Goal: Task Accomplishment & Management: Manage account settings

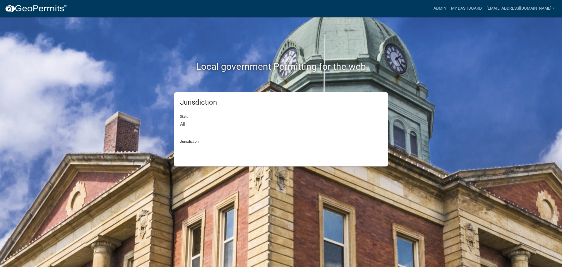
click at [184, 116] on div "State All Colorado Georgia Indiana Iowa Kansas Minnesota Ohio South Carolina Wi…" at bounding box center [281, 120] width 202 height 20
click at [182, 125] on select "All [US_STATE] [US_STATE] [US_STATE] [US_STATE] [US_STATE] [US_STATE] [US_STATE…" at bounding box center [281, 124] width 202 height 12
select select "[US_STATE]"
click at [180, 118] on select "All [US_STATE] [US_STATE] [US_STATE] [US_STATE] [US_STATE] [US_STATE] [US_STATE…" at bounding box center [281, 124] width 202 height 12
click at [189, 143] on select "[GEOGRAPHIC_DATA], [US_STATE][PERSON_NAME][GEOGRAPHIC_DATA], [US_STATE][PERSON_…" at bounding box center [281, 149] width 202 height 12
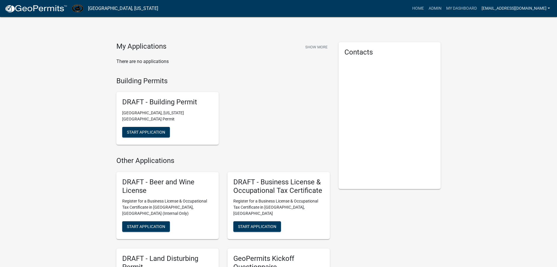
click at [493, 8] on link "[EMAIL_ADDRESS][DOMAIN_NAME]" at bounding box center [516, 8] width 73 height 11
click at [519, 21] on link "Admin" at bounding box center [529, 24] width 47 height 14
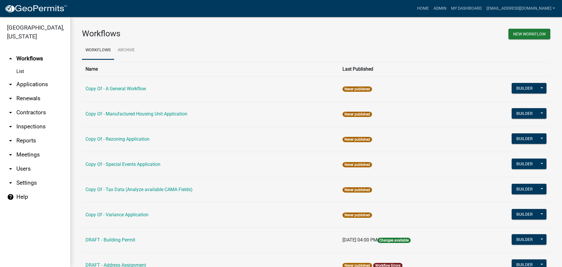
click at [25, 83] on link "arrow_drop_down Applications" at bounding box center [35, 84] width 70 height 14
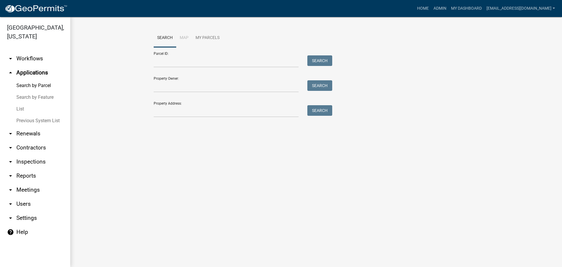
drag, startPoint x: 6, startPoint y: 1, endPoint x: 99, endPoint y: 65, distance: 112.9
click at [99, 65] on wm-workflow-application-search-view "Search Map My Parcels Parcel ID: Search Property Owner: Search Property Address…" at bounding box center [316, 76] width 468 height 94
click at [459, 6] on link "My Dashboard" at bounding box center [466, 8] width 35 height 11
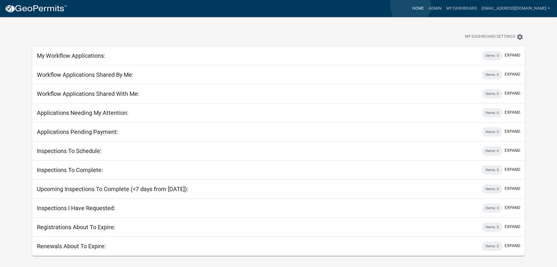
click at [411, 6] on link "Home" at bounding box center [418, 8] width 16 height 11
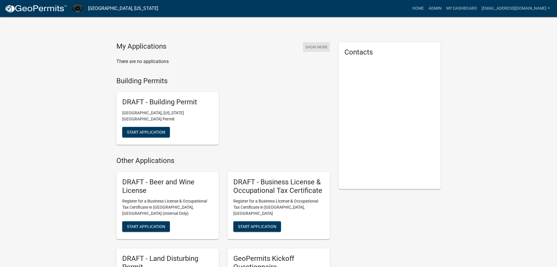
click at [318, 47] on button "Show More" at bounding box center [316, 47] width 27 height 10
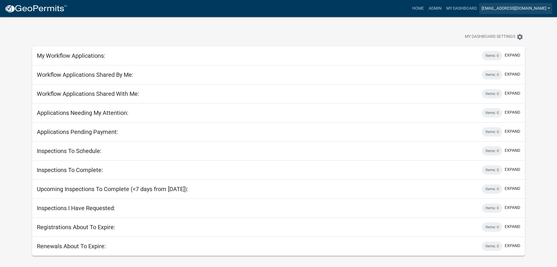
click at [548, 7] on link "[EMAIL_ADDRESS][DOMAIN_NAME]" at bounding box center [516, 8] width 73 height 11
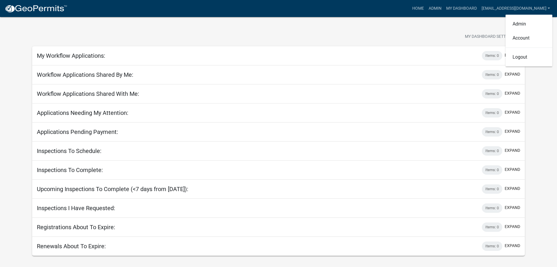
click at [383, 23] on div "My Dashboard Settings settings" at bounding box center [279, 30] width 502 height 27
click at [17, 27] on app-user-applications "more_horiz Home Admin My Dashboard Tjohnson@carrollcountyga.gov Admin Account L…" at bounding box center [278, 136] width 557 height 238
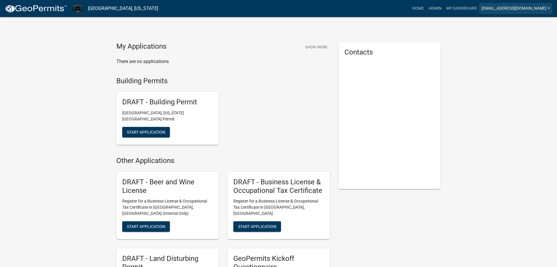
click at [549, 9] on link "[EMAIL_ADDRESS][DOMAIN_NAME]" at bounding box center [516, 8] width 73 height 11
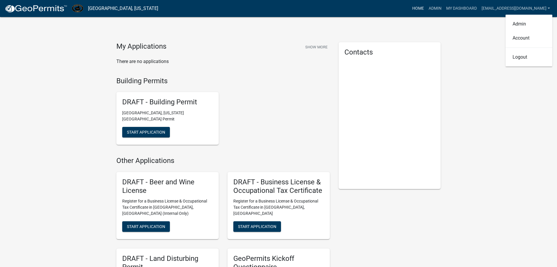
click at [410, 8] on link "Home" at bounding box center [418, 8] width 16 height 11
click at [429, 8] on link "Admin" at bounding box center [436, 8] width 18 height 11
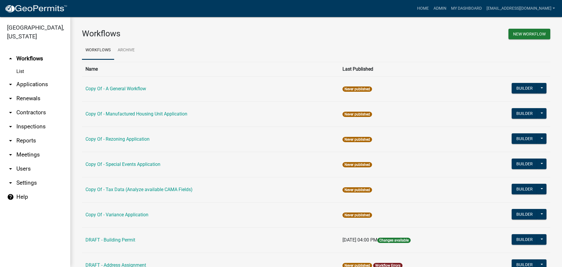
click at [30, 125] on link "arrow_drop_down Inspections" at bounding box center [35, 126] width 70 height 14
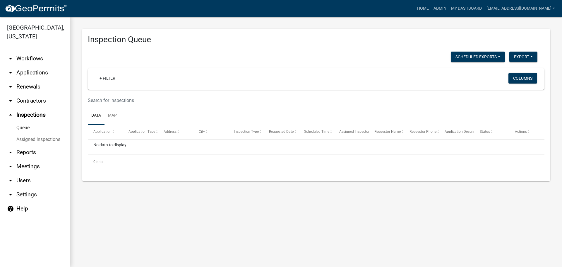
click at [28, 154] on link "arrow_drop_down Reports" at bounding box center [35, 152] width 70 height 14
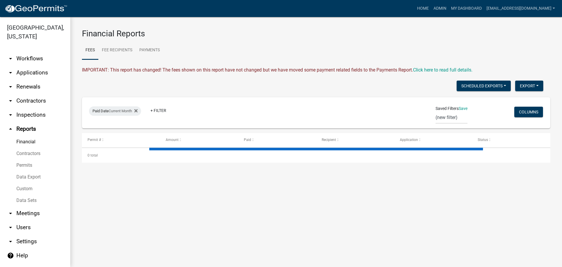
click at [32, 56] on link "arrow_drop_down Workflows" at bounding box center [35, 59] width 70 height 14
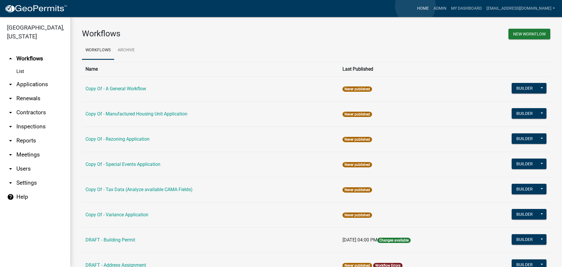
click at [415, 6] on link "Home" at bounding box center [423, 8] width 16 height 11
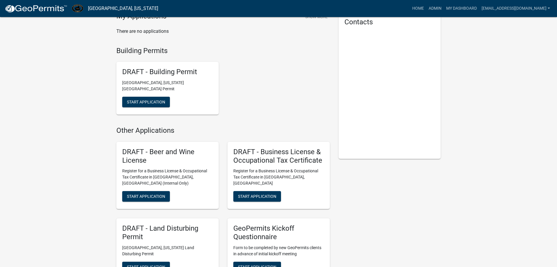
scroll to position [29, 0]
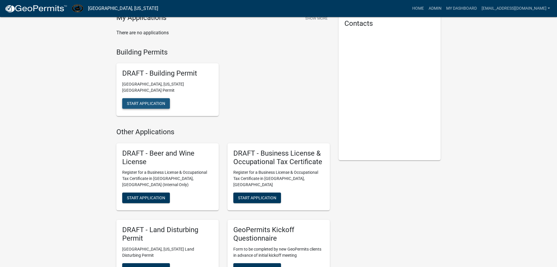
click at [149, 101] on span "Start Application" at bounding box center [146, 103] width 38 height 5
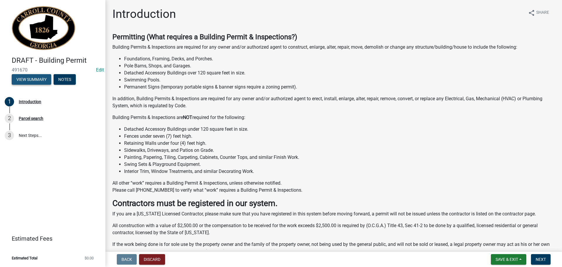
click at [26, 79] on button "View Summary" at bounding box center [32, 79] width 40 height 11
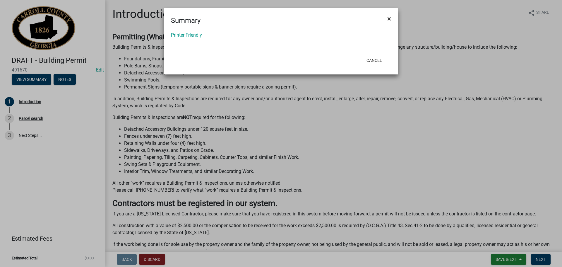
click at [389, 18] on span "×" at bounding box center [389, 19] width 4 height 8
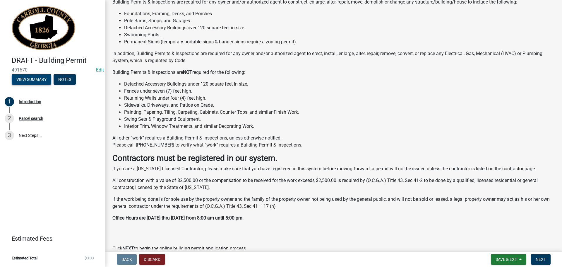
scroll to position [102, 0]
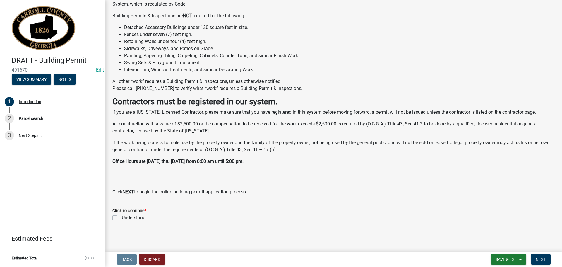
click at [119, 217] on label "I Understand" at bounding box center [132, 217] width 26 height 7
click at [119, 217] on input "I Understand" at bounding box center [121, 216] width 4 height 4
checkbox input "true"
click at [539, 258] on span "Next" at bounding box center [541, 259] width 10 height 5
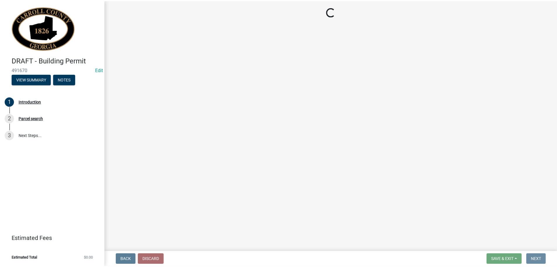
scroll to position [0, 0]
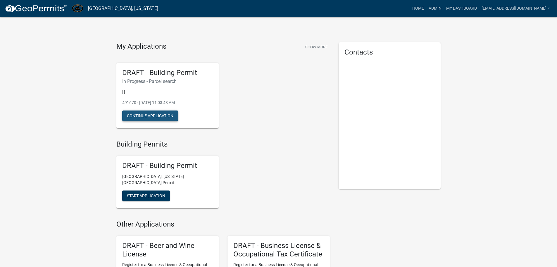
click at [139, 115] on button "Continue Application" at bounding box center [150, 115] width 56 height 11
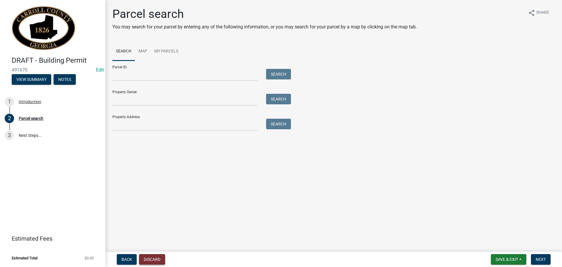
click at [151, 257] on button "Discard" at bounding box center [152, 259] width 26 height 11
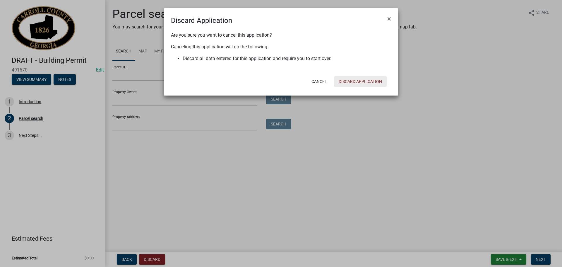
click at [356, 82] on button "Discard Application" at bounding box center [360, 81] width 53 height 11
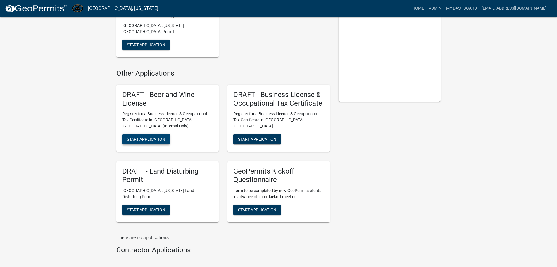
scroll to position [88, 0]
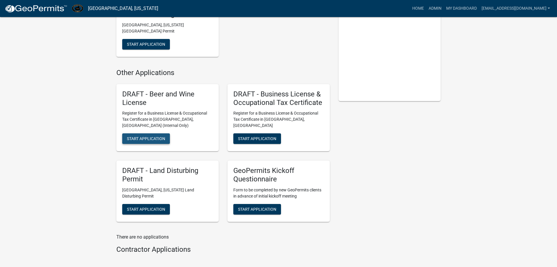
click at [138, 136] on span "Start Application" at bounding box center [146, 138] width 38 height 5
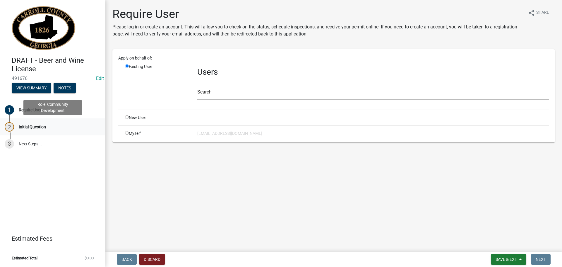
click at [33, 128] on div "Initial Question" at bounding box center [32, 127] width 27 height 4
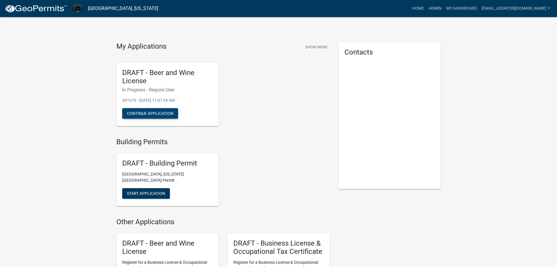
click at [146, 113] on button "Continue Application" at bounding box center [150, 113] width 56 height 11
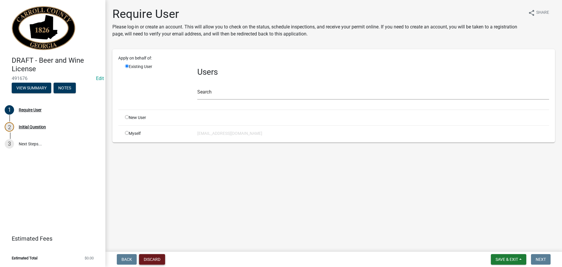
click at [147, 257] on button "Discard" at bounding box center [152, 259] width 26 height 11
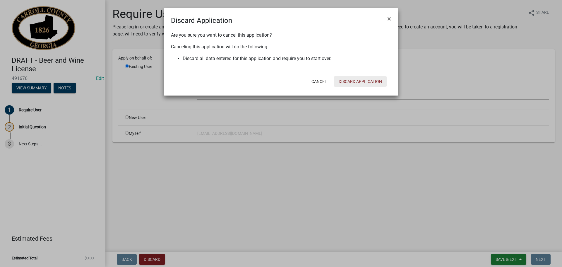
click at [359, 81] on button "Discard Application" at bounding box center [360, 81] width 53 height 11
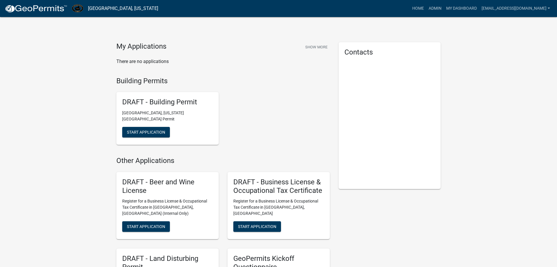
scroll to position [59, 0]
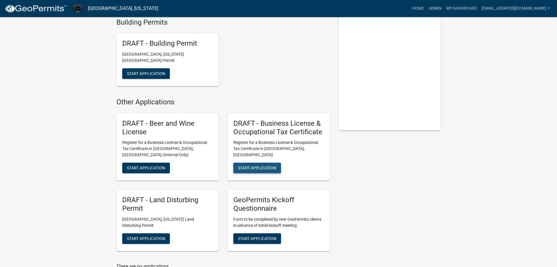
click at [256, 165] on span "Start Application" at bounding box center [257, 167] width 38 height 5
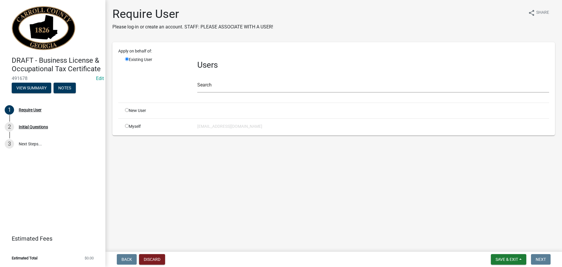
click at [126, 109] on input "radio" at bounding box center [127, 110] width 4 height 4
radio input "true"
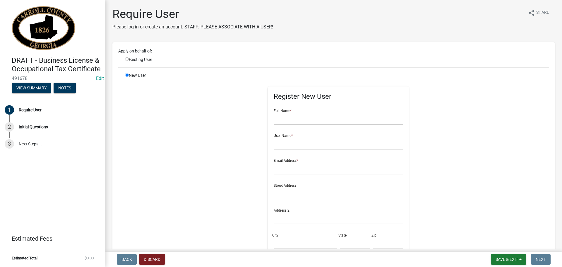
click at [127, 60] on input "radio" at bounding box center [127, 59] width 4 height 4
radio input "true"
radio input "false"
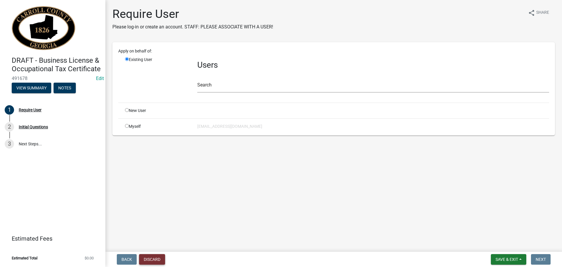
click at [148, 259] on button "Discard" at bounding box center [152, 259] width 26 height 11
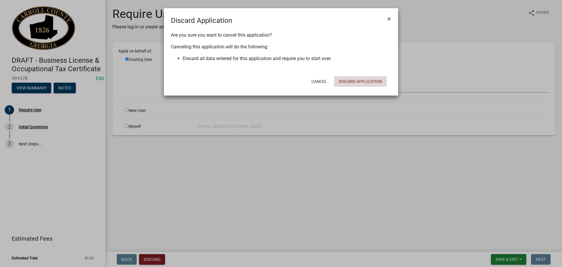
click at [359, 81] on button "Discard Application" at bounding box center [360, 81] width 53 height 11
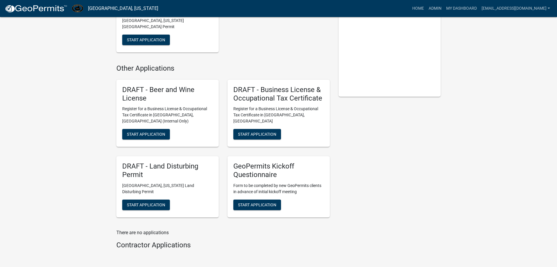
scroll to position [116, 0]
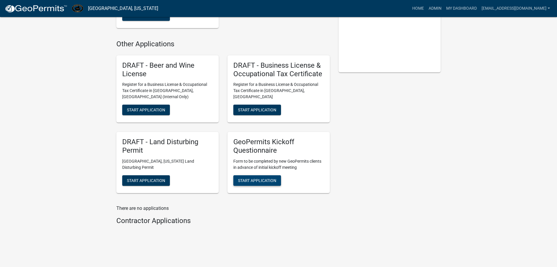
click at [253, 178] on span "Start Application" at bounding box center [257, 180] width 38 height 5
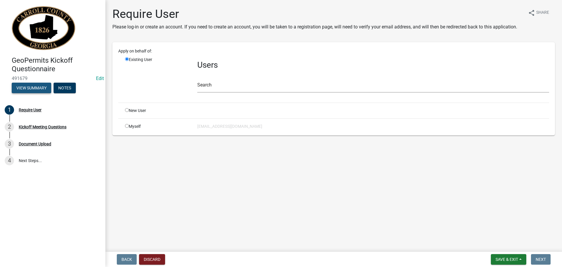
click at [23, 87] on button "View Summary" at bounding box center [32, 88] width 40 height 11
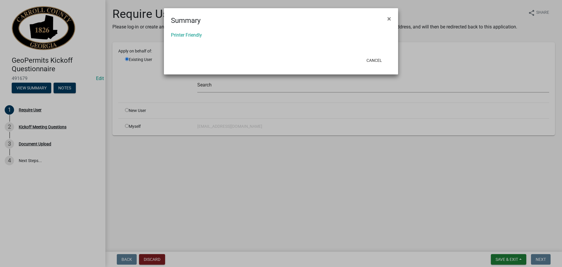
click at [46, 83] on ngb-modal-window "Summary × Printer Friendly Cancel" at bounding box center [281, 133] width 562 height 267
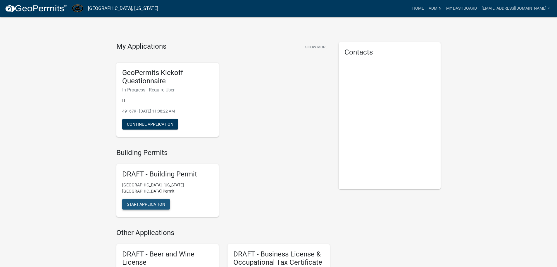
click at [142, 201] on span "Start Application" at bounding box center [146, 203] width 38 height 5
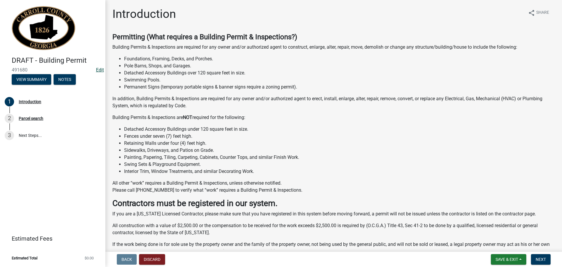
click at [99, 68] on link "Edit" at bounding box center [100, 70] width 8 height 6
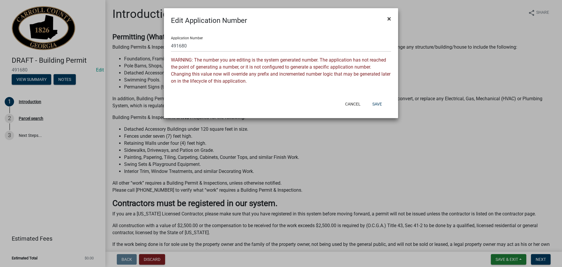
drag, startPoint x: 388, startPoint y: 17, endPoint x: 349, endPoint y: 18, distance: 39.5
click at [387, 17] on button "×" at bounding box center [388, 19] width 13 height 16
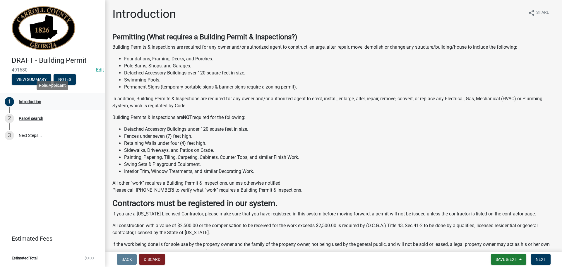
click at [30, 102] on div "Introduction" at bounding box center [30, 101] width 23 height 4
click at [169, 58] on li "Foundations, Framing, Decks, and Porches." at bounding box center [339, 58] width 431 height 7
drag, startPoint x: 169, startPoint y: 58, endPoint x: 174, endPoint y: 57, distance: 4.4
click at [173, 57] on li "Foundations, Framing, Decks, and Porches." at bounding box center [339, 58] width 431 height 7
click at [222, 61] on li "Foundations, Framing, Decks, and Porches." at bounding box center [339, 58] width 431 height 7
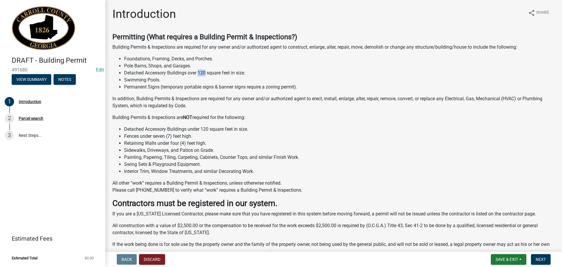
click at [205, 73] on li "Detached Accessory Buildings over 120 square feet in size." at bounding box center [339, 72] width 431 height 7
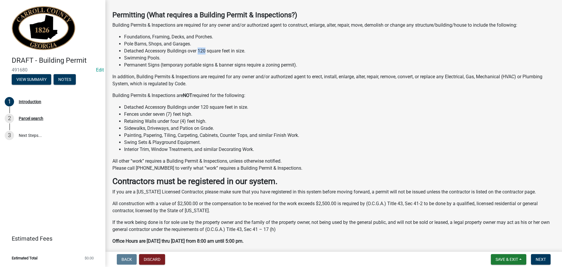
scroll to position [59, 0]
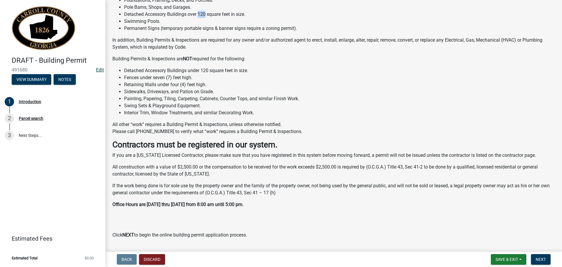
click at [97, 68] on link "Edit" at bounding box center [100, 70] width 8 height 6
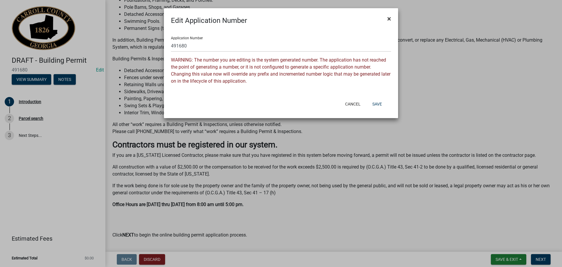
click at [388, 17] on span "×" at bounding box center [389, 19] width 4 height 8
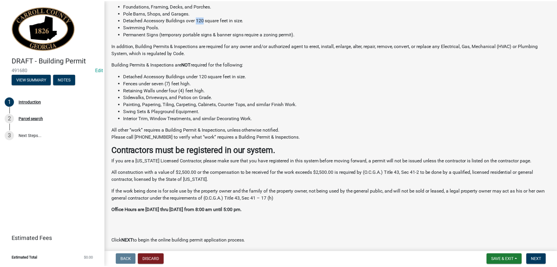
scroll to position [0, 0]
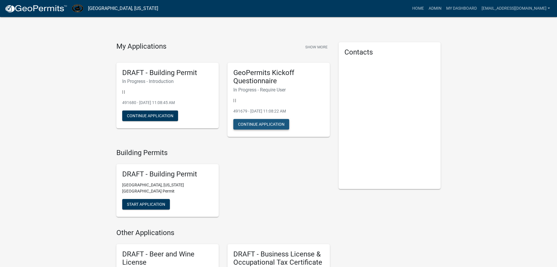
click at [266, 122] on button "Continue Application" at bounding box center [262, 124] width 56 height 11
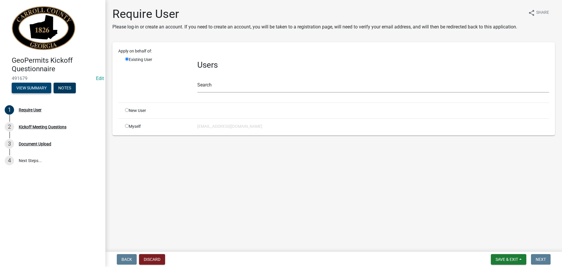
click at [26, 87] on button "View Summary" at bounding box center [32, 88] width 40 height 11
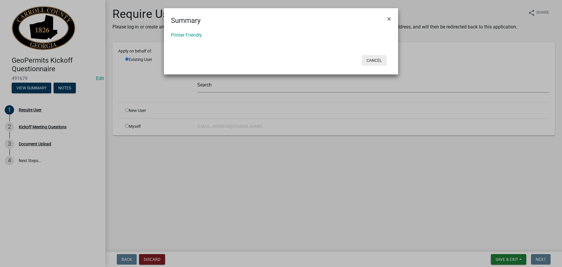
click at [376, 60] on button "Cancel" at bounding box center [374, 60] width 25 height 11
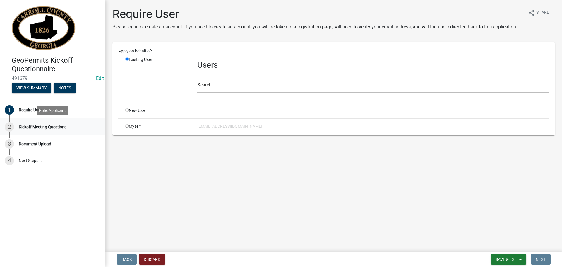
click at [43, 127] on div "Kickoff Meeting Questions" at bounding box center [43, 127] width 48 height 4
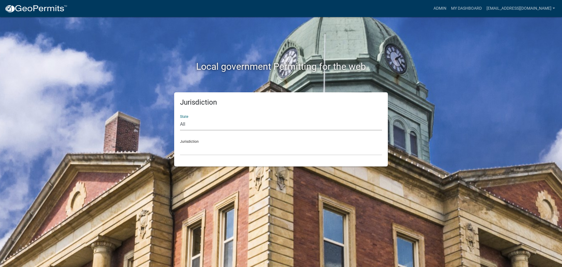
click at [192, 125] on select "All [US_STATE] [US_STATE] [US_STATE] [US_STATE] [US_STATE] [US_STATE] [US_STATE…" at bounding box center [281, 124] width 202 height 12
select select "[US_STATE]"
click at [180, 118] on select "All [US_STATE] [US_STATE] [US_STATE] [US_STATE] [US_STATE] [US_STATE] [US_STATE…" at bounding box center [281, 124] width 202 height 12
click at [199, 151] on select "[GEOGRAPHIC_DATA], [US_STATE][PERSON_NAME][GEOGRAPHIC_DATA], [US_STATE][PERSON_…" at bounding box center [281, 149] width 202 height 12
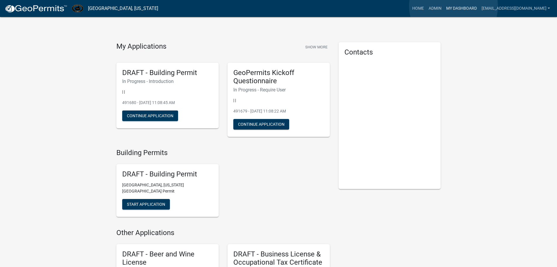
click at [454, 6] on link "My Dashboard" at bounding box center [461, 8] width 35 height 11
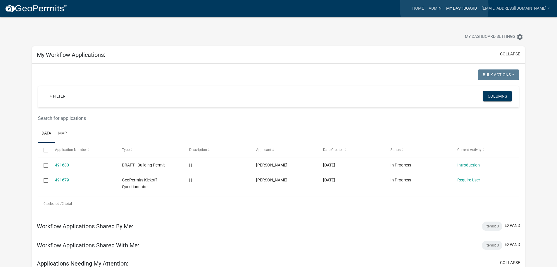
click at [445, 7] on link "My Dashboard" at bounding box center [461, 8] width 35 height 11
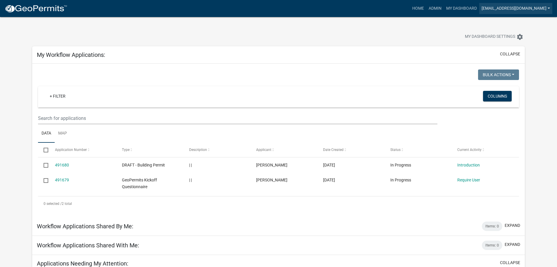
click at [550, 6] on link "[EMAIL_ADDRESS][DOMAIN_NAME]" at bounding box center [516, 8] width 73 height 11
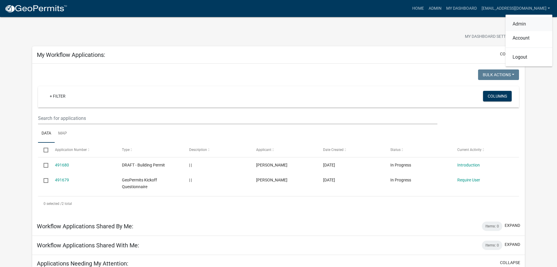
click at [520, 23] on link "Admin" at bounding box center [529, 24] width 47 height 14
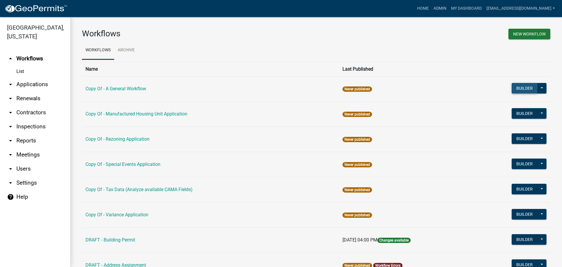
click at [528, 89] on button "Builder" at bounding box center [525, 88] width 26 height 11
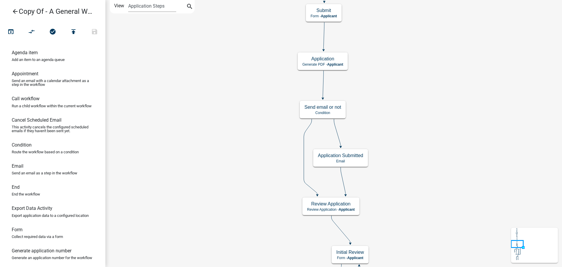
click at [15, 11] on icon "arrow_back" at bounding box center [15, 12] width 7 height 8
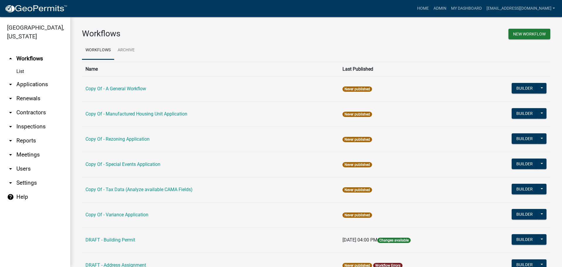
click at [32, 128] on link "arrow_drop_down Inspections" at bounding box center [35, 126] width 70 height 14
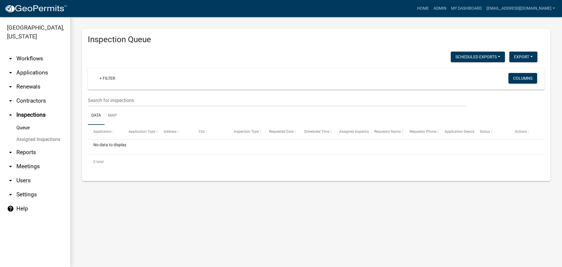
click at [28, 139] on link "Assigned Inspections" at bounding box center [35, 139] width 70 height 12
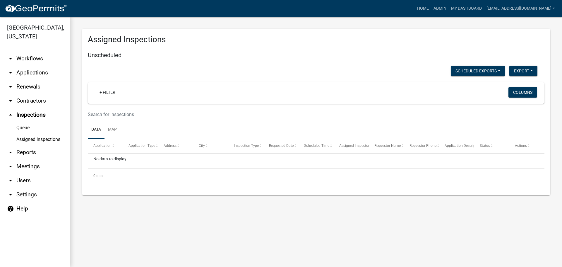
click at [144, 147] on span "Application Type" at bounding box center [141, 145] width 27 height 4
click at [481, 70] on button "Scheduled Exports" at bounding box center [478, 71] width 54 height 11
click at [380, 64] on div "Unscheduled Scheduled Exports + Create New Export Excel Format (.xlsx) CSV Form…" at bounding box center [316, 121] width 456 height 138
click at [25, 73] on link "arrow_drop_down Applications" at bounding box center [35, 73] width 70 height 14
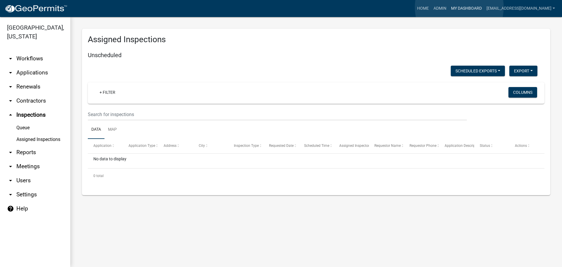
click at [459, 7] on link "My Dashboard" at bounding box center [466, 8] width 35 height 11
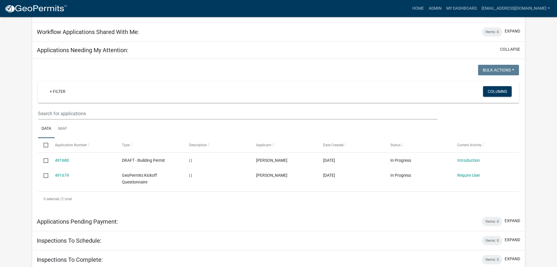
scroll to position [234, 0]
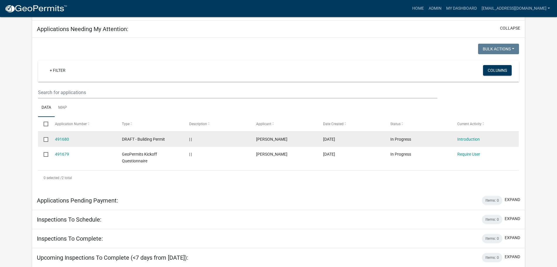
click at [46, 138] on input "checkbox" at bounding box center [46, 139] width 4 height 4
checkbox input "false"
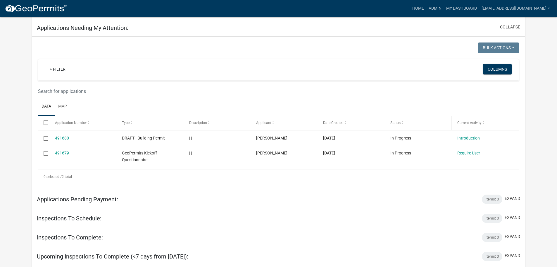
scroll to position [117, 0]
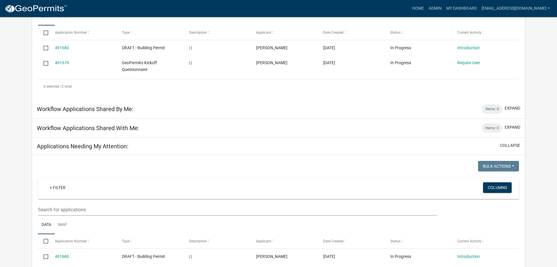
drag, startPoint x: 401, startPoint y: 48, endPoint x: 430, endPoint y: 36, distance: 32.0
click at [430, 36] on datatable-header-cell "Status" at bounding box center [418, 32] width 67 height 14
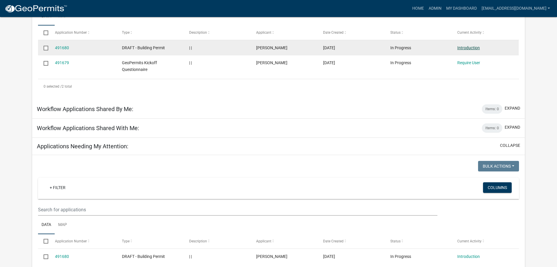
click at [467, 48] on link "Introduction" at bounding box center [469, 47] width 23 height 5
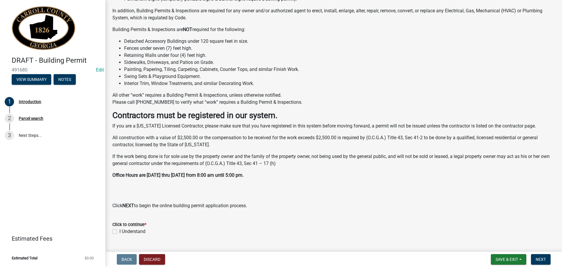
scroll to position [102, 0]
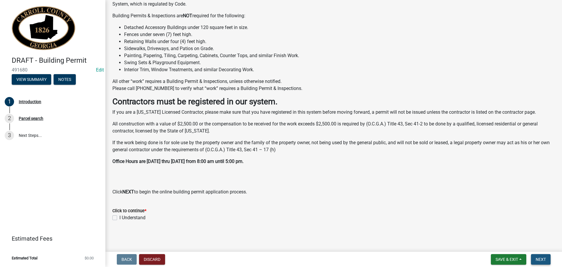
click at [539, 259] on span "Next" at bounding box center [541, 259] width 10 height 5
click at [119, 218] on label "I Understand" at bounding box center [132, 217] width 26 height 7
click at [119, 218] on input "I Understand" at bounding box center [121, 216] width 4 height 4
checkbox input "true"
click at [542, 258] on span "Next" at bounding box center [541, 259] width 10 height 5
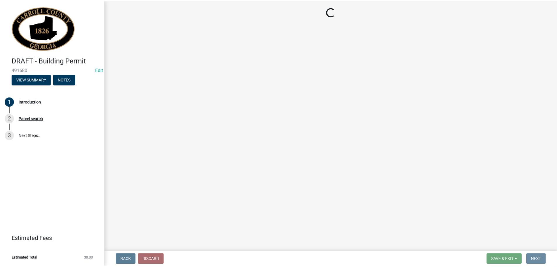
scroll to position [0, 0]
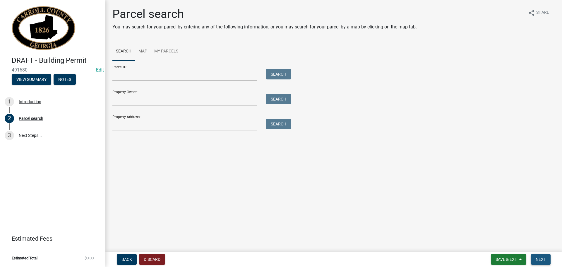
click at [537, 259] on span "Next" at bounding box center [541, 259] width 10 height 5
click at [29, 132] on link "3 Next Steps..." at bounding box center [52, 135] width 105 height 17
click at [152, 258] on button "Discard" at bounding box center [152, 259] width 26 height 11
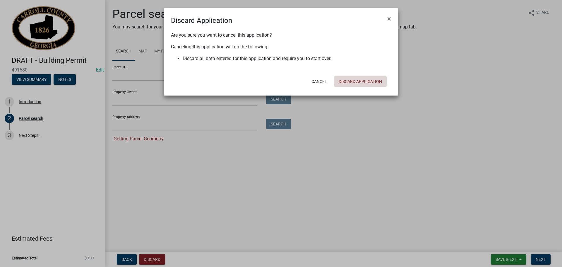
click at [366, 81] on button "Discard Application" at bounding box center [360, 81] width 53 height 11
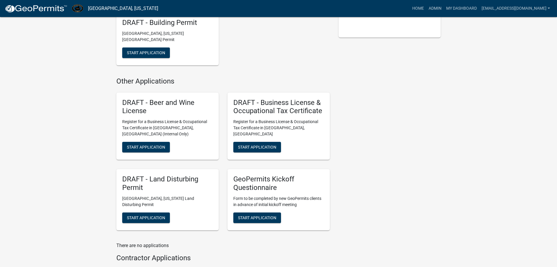
scroll to position [176, 0]
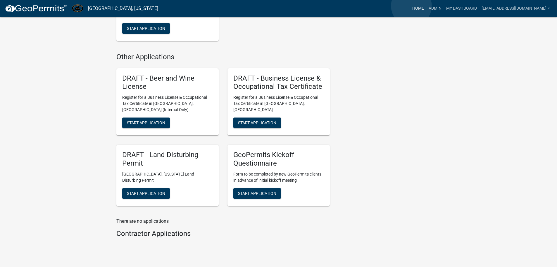
click at [412, 6] on link "Home" at bounding box center [418, 8] width 16 height 11
click at [427, 8] on link "Admin" at bounding box center [436, 8] width 18 height 11
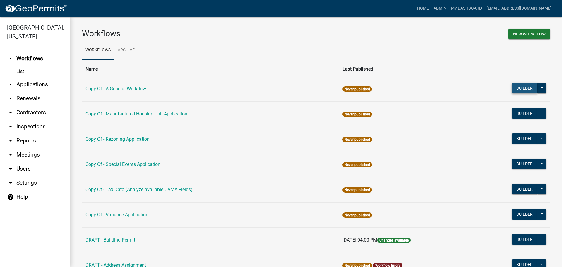
click at [525, 87] on button "Builder" at bounding box center [525, 88] width 26 height 11
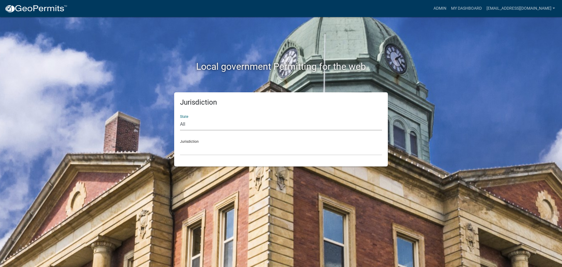
click at [194, 122] on select "All [US_STATE] [US_STATE] [US_STATE] [US_STATE] [US_STATE] [US_STATE] [US_STATE…" at bounding box center [281, 124] width 202 height 12
select select "[US_STATE]"
click at [180, 118] on select "All [US_STATE] [US_STATE] [US_STATE] [US_STATE] [US_STATE] [US_STATE] [US_STATE…" at bounding box center [281, 124] width 202 height 12
click at [190, 142] on div "Jurisdiction [GEOGRAPHIC_DATA], [US_STATE][PERSON_NAME][GEOGRAPHIC_DATA], [US_S…" at bounding box center [281, 145] width 202 height 20
click at [193, 148] on select "[GEOGRAPHIC_DATA], [US_STATE][PERSON_NAME][GEOGRAPHIC_DATA], [US_STATE][PERSON_…" at bounding box center [281, 149] width 202 height 12
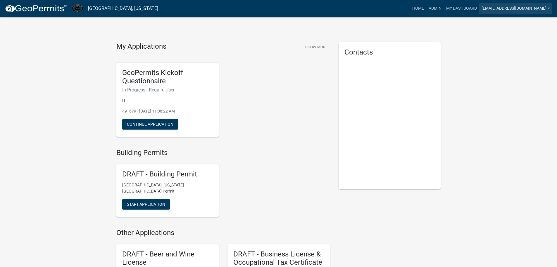
click at [549, 7] on link "[EMAIL_ADDRESS][DOMAIN_NAME]" at bounding box center [516, 8] width 73 height 11
click at [521, 25] on link "Admin" at bounding box center [529, 24] width 47 height 14
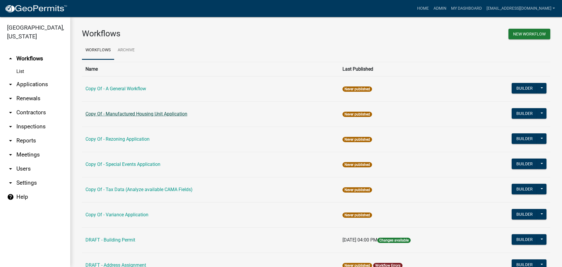
click at [122, 115] on link "Copy Of - Manufactured Housing Unit Application" at bounding box center [136, 114] width 102 height 6
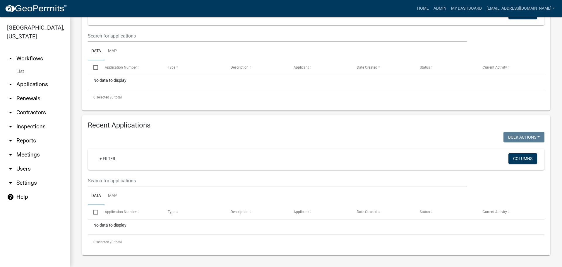
scroll to position [85, 0]
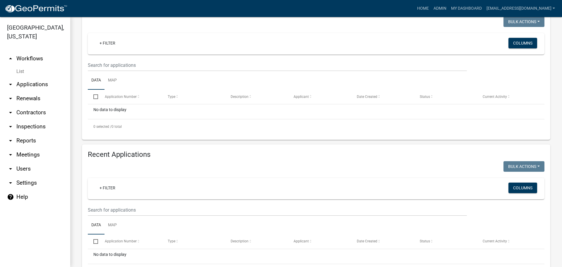
click at [31, 84] on link "arrow_drop_down Applications" at bounding box center [35, 84] width 70 height 14
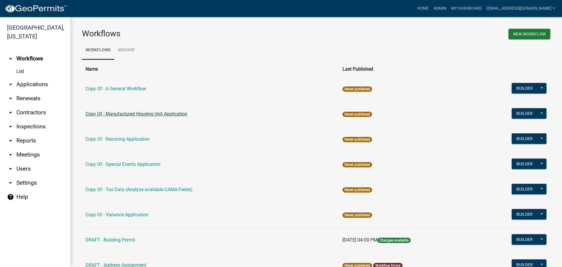
click at [142, 114] on link "Copy Of - Manufactured Housing Unit Application" at bounding box center [136, 114] width 102 height 6
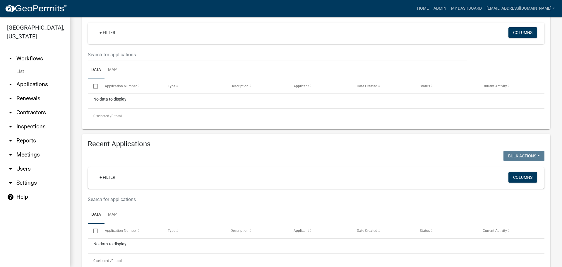
scroll to position [114, 0]
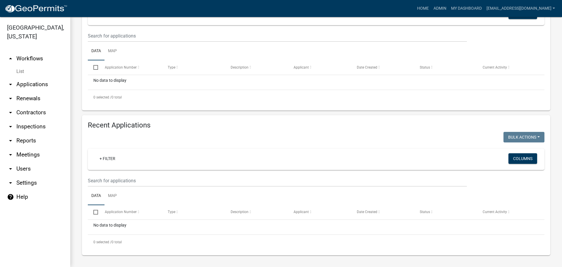
click at [28, 57] on link "arrow_drop_up Workflows" at bounding box center [35, 59] width 70 height 14
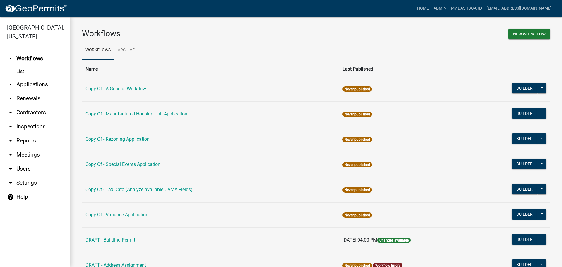
click at [21, 71] on link "List" at bounding box center [35, 72] width 70 height 12
click at [28, 111] on link "arrow_drop_down Contractors" at bounding box center [35, 112] width 70 height 14
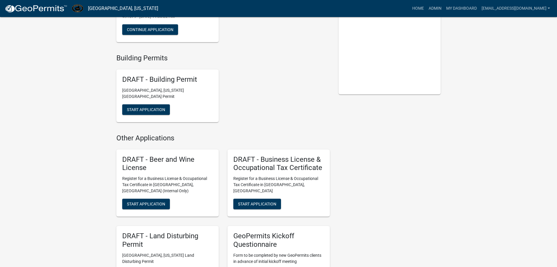
scroll to position [29, 0]
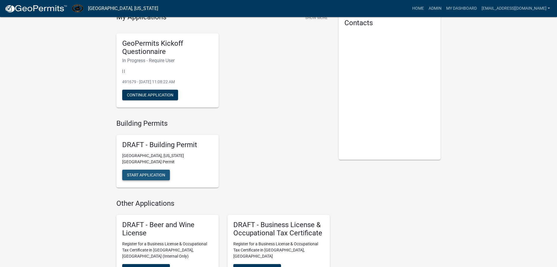
click at [141, 172] on span "Start Application" at bounding box center [146, 174] width 38 height 5
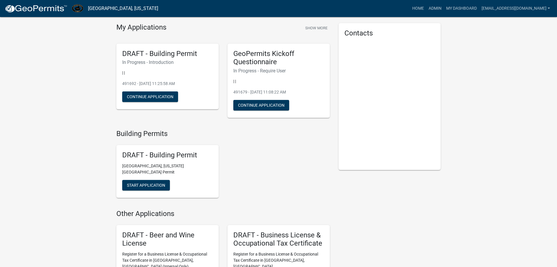
scroll to position [29, 0]
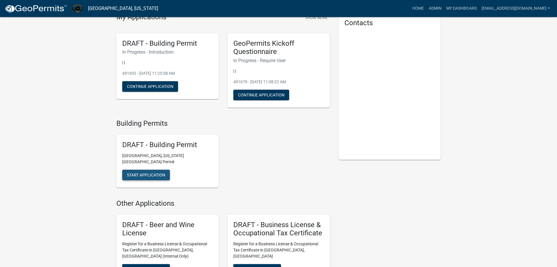
click at [148, 172] on span "Start Application" at bounding box center [146, 174] width 38 height 5
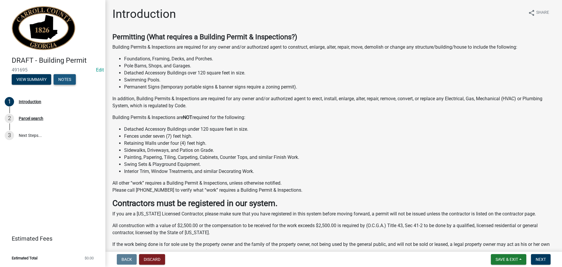
click at [62, 78] on button "Notes" at bounding box center [65, 79] width 22 height 11
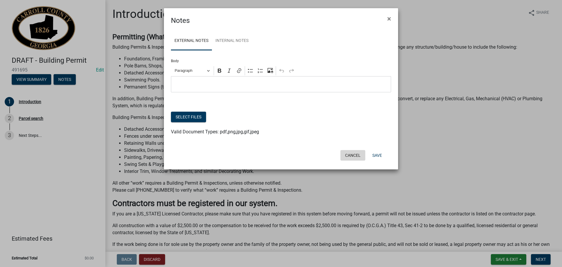
click at [347, 155] on button "Cancel" at bounding box center [352, 155] width 25 height 11
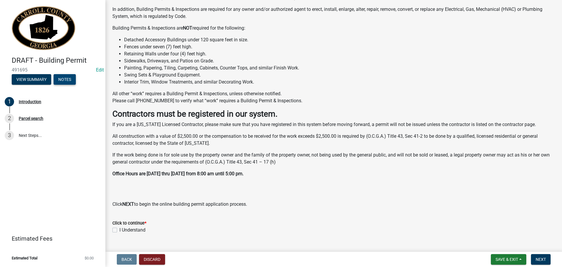
scroll to position [102, 0]
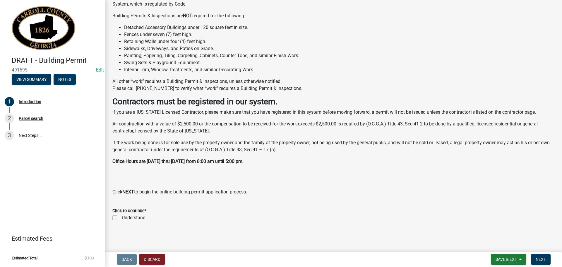
click at [119, 217] on label "I Understand" at bounding box center [132, 217] width 26 height 7
click at [119, 217] on input "I Understand" at bounding box center [121, 216] width 4 height 4
checkbox input "true"
click at [540, 259] on span "Next" at bounding box center [541, 259] width 10 height 5
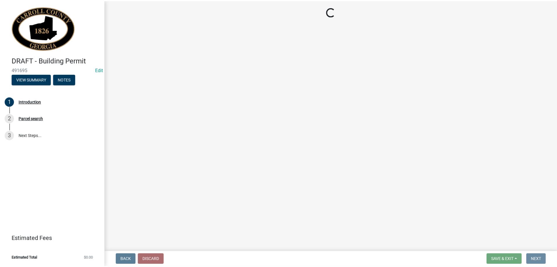
scroll to position [0, 0]
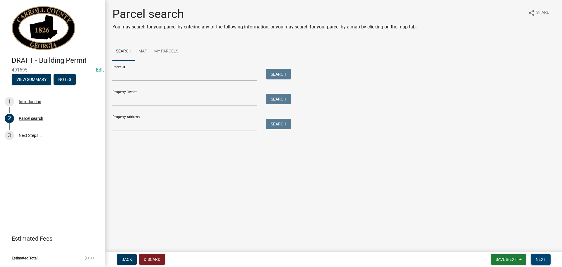
click at [540, 259] on span "Next" at bounding box center [541, 259] width 10 height 5
click at [131, 257] on span "Back" at bounding box center [126, 259] width 11 height 5
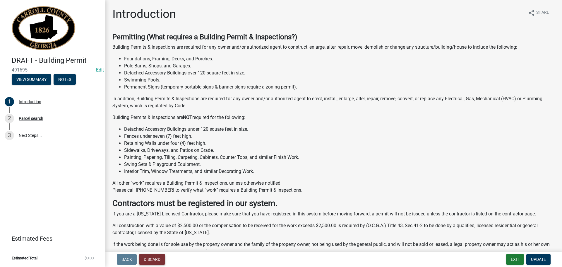
click at [151, 257] on button "Discard" at bounding box center [152, 259] width 26 height 11
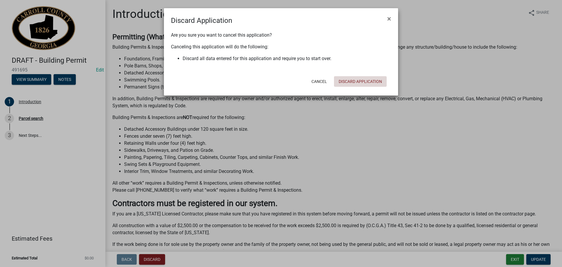
click at [351, 80] on button "Discard Application" at bounding box center [360, 81] width 53 height 11
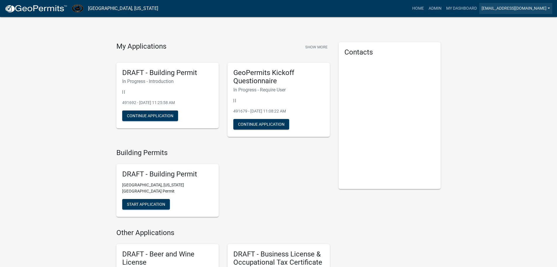
click at [546, 8] on link "[EMAIL_ADDRESS][DOMAIN_NAME]" at bounding box center [516, 8] width 73 height 11
click at [520, 24] on link "Admin" at bounding box center [529, 24] width 47 height 14
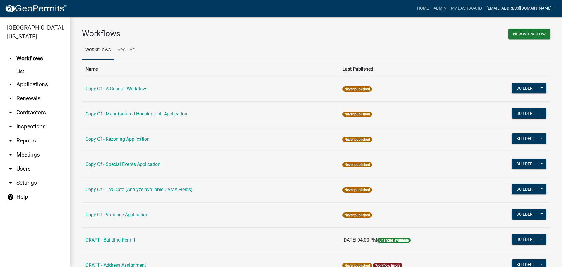
click at [554, 8] on link "[EMAIL_ADDRESS][DOMAIN_NAME]" at bounding box center [520, 8] width 73 height 11
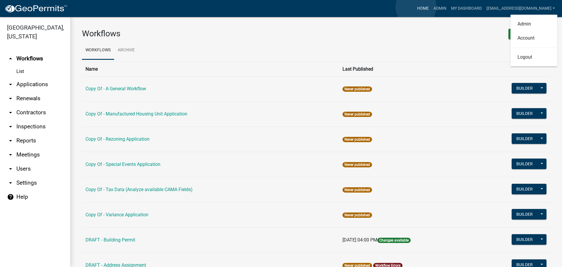
click at [416, 7] on link "Home" at bounding box center [423, 8] width 16 height 11
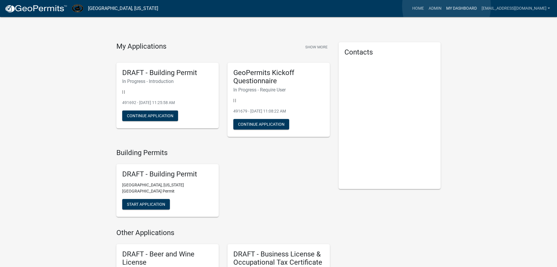
click at [447, 6] on link "My Dashboard" at bounding box center [461, 8] width 35 height 11
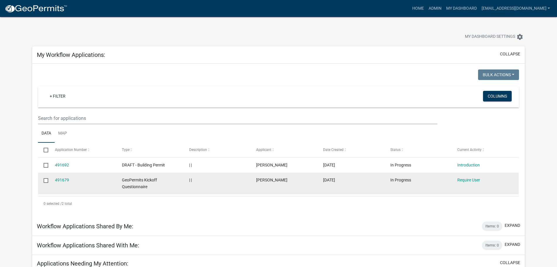
click at [46, 179] on input "checkbox" at bounding box center [46, 180] width 4 height 4
checkbox input "true"
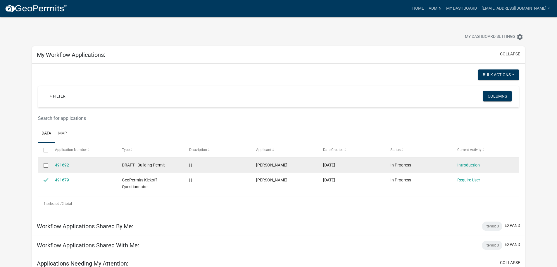
click at [44, 163] on input "checkbox" at bounding box center [46, 165] width 4 height 4
checkbox input "true"
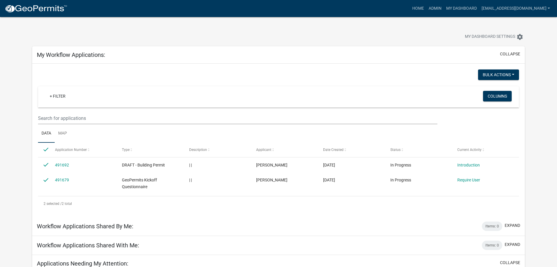
drag, startPoint x: 124, startPoint y: 136, endPoint x: 106, endPoint y: 131, distance: 19.1
click at [106, 131] on ul "Data Map" at bounding box center [278, 133] width 481 height 18
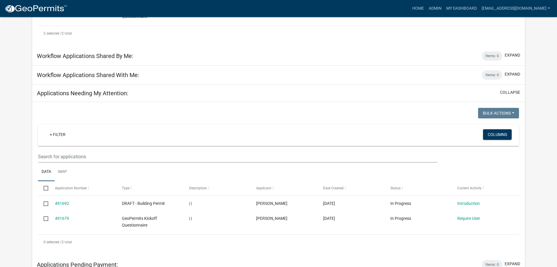
scroll to position [88, 0]
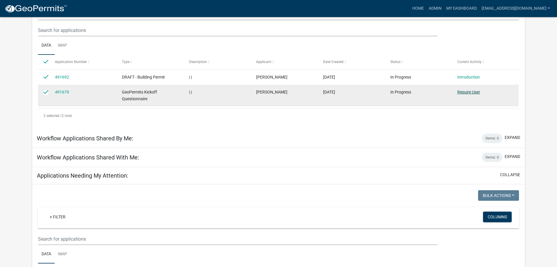
click at [468, 91] on link "Require User" at bounding box center [469, 92] width 23 height 5
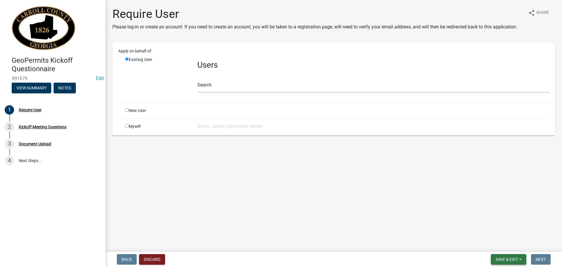
click at [521, 258] on button "Save & Exit" at bounding box center [508, 259] width 35 height 11
click at [427, 237] on main "Require User Please log-in or create an account. If you need to create an accou…" at bounding box center [333, 124] width 456 height 249
click at [157, 258] on button "Discard" at bounding box center [152, 259] width 26 height 11
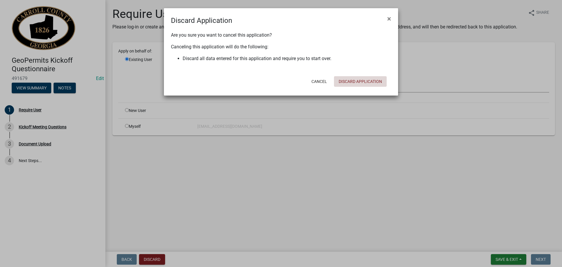
click at [356, 81] on button "Discard Application" at bounding box center [360, 81] width 53 height 11
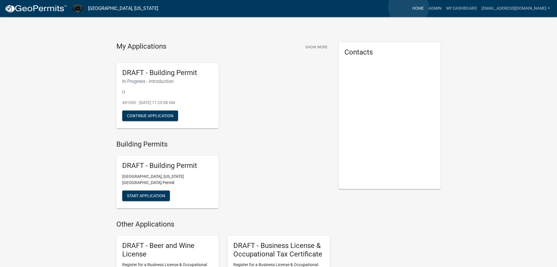
click at [410, 7] on link "Home" at bounding box center [418, 8] width 16 height 11
click at [427, 7] on link "Admin" at bounding box center [436, 8] width 18 height 11
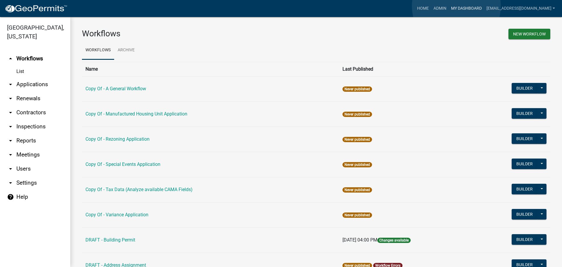
click at [456, 6] on link "My Dashboard" at bounding box center [466, 8] width 35 height 11
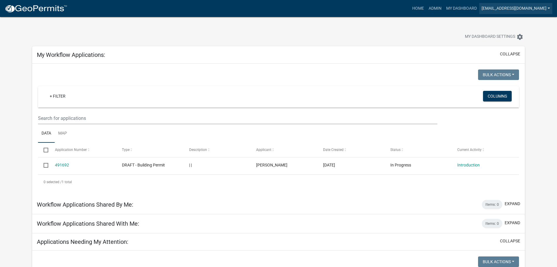
click at [549, 7] on link "[EMAIL_ADDRESS][DOMAIN_NAME]" at bounding box center [516, 8] width 73 height 11
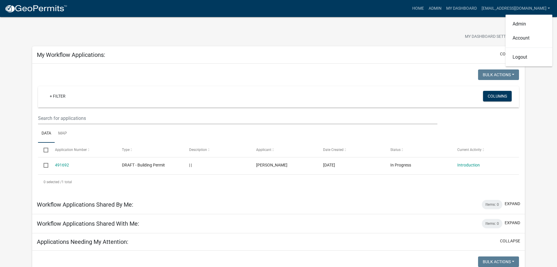
click at [449, 23] on div "My Dashboard Settings settings" at bounding box center [279, 30] width 502 height 27
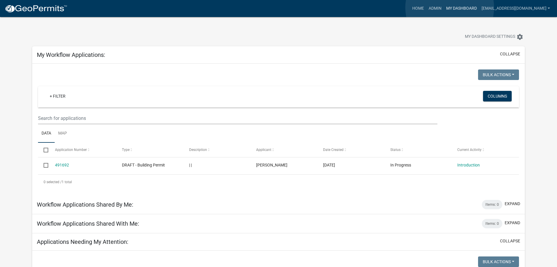
click at [450, 8] on link "My Dashboard" at bounding box center [461, 8] width 35 height 11
click at [427, 7] on link "Admin" at bounding box center [436, 8] width 18 height 11
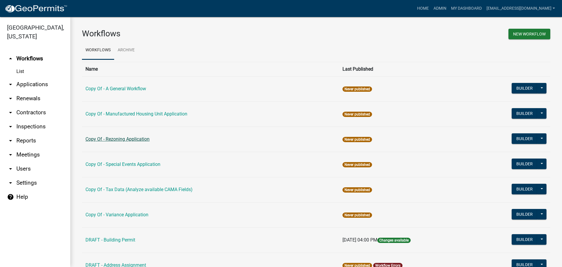
click at [123, 140] on link "Copy Of - Rezoning Application" at bounding box center [117, 139] width 64 height 6
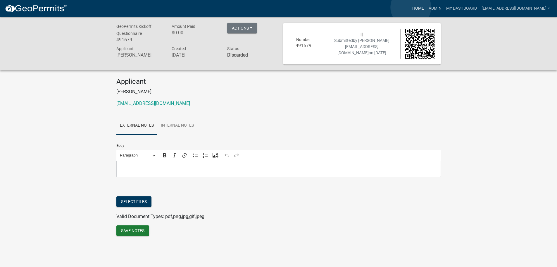
click at [411, 7] on link "Home" at bounding box center [418, 8] width 16 height 11
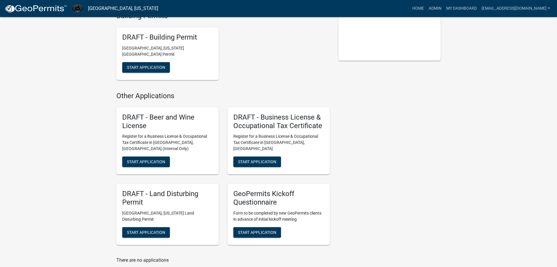
scroll to position [4, 0]
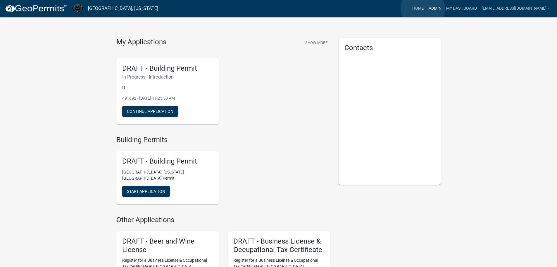
click at [427, 8] on link "Admin" at bounding box center [436, 8] width 18 height 11
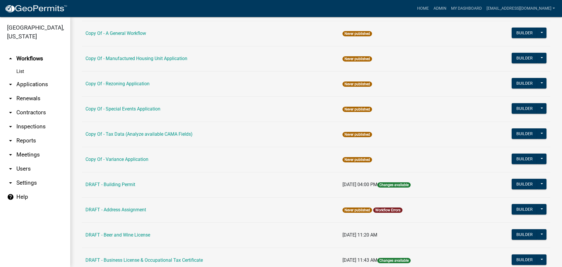
scroll to position [59, 0]
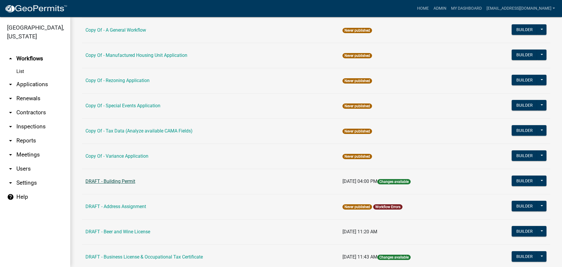
click at [124, 179] on link "DRAFT - Building Permit" at bounding box center [110, 181] width 50 height 6
